Goal: Transaction & Acquisition: Obtain resource

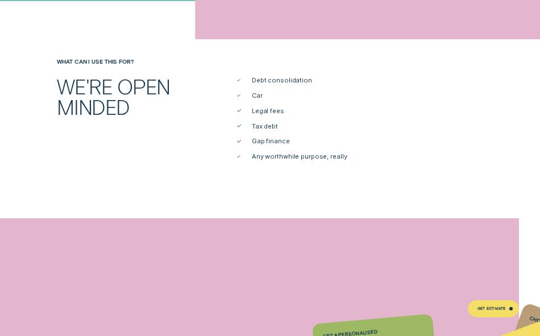
scroll to position [341, 0]
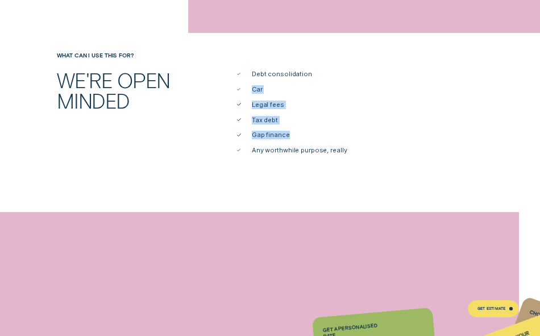
drag, startPoint x: 341, startPoint y: 77, endPoint x: 348, endPoint y: 137, distance: 61.2
click at [348, 137] on ul "Debt consolidation Car Legal fees Tax debt Gap finance Any worthwhile purpose, …" at bounding box center [360, 112] width 252 height 85
click at [361, 151] on li "Any worthwhile purpose, really" at bounding box center [360, 150] width 246 height 9
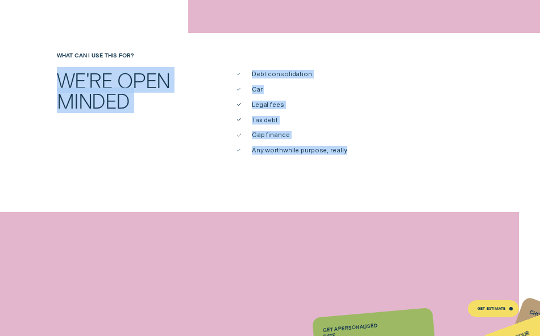
drag, startPoint x: 361, startPoint y: 151, endPoint x: 336, endPoint y: 63, distance: 91.0
click at [336, 63] on div "What can I use this for? We're open minded Debt consolidation Car Legal fees Ta…" at bounding box center [270, 103] width 540 height 103
click at [336, 63] on div "What can I use this for?" at bounding box center [270, 61] width 504 height 18
drag, startPoint x: 337, startPoint y: 78, endPoint x: 356, endPoint y: 136, distance: 61.3
click at [356, 136] on div "What can I use this for? We're open minded Debt consolidation Car Legal fees Ta…" at bounding box center [270, 103] width 540 height 103
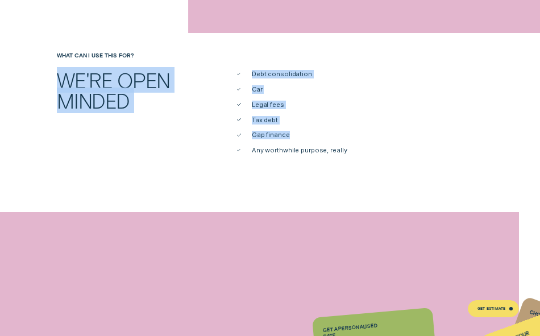
click at [356, 136] on li "Gap finance" at bounding box center [360, 135] width 246 height 9
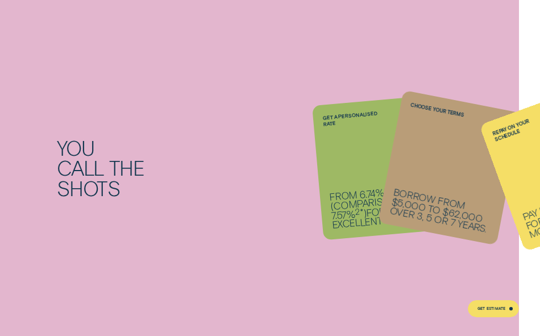
scroll to position [682, 0]
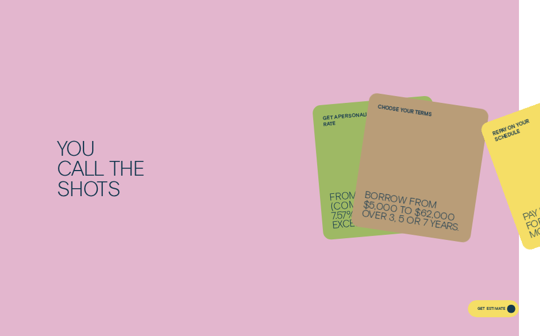
click at [499, 308] on div "Get Estimate" at bounding box center [491, 309] width 28 height 3
